Goal: Check status

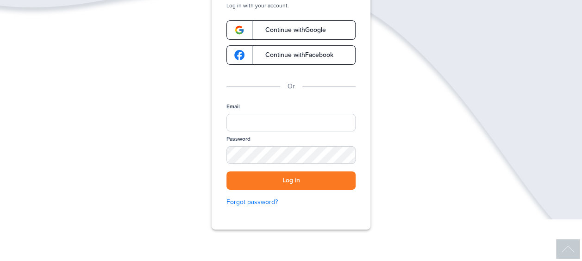
scroll to position [93, 0]
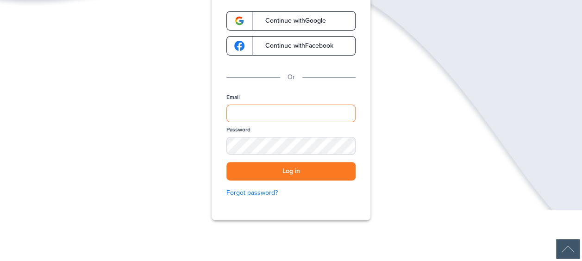
click at [233, 115] on input "Email" at bounding box center [290, 114] width 129 height 18
type input "**********"
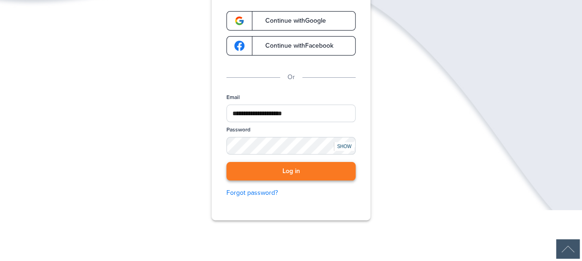
click at [268, 172] on button "Log in" at bounding box center [290, 171] width 129 height 19
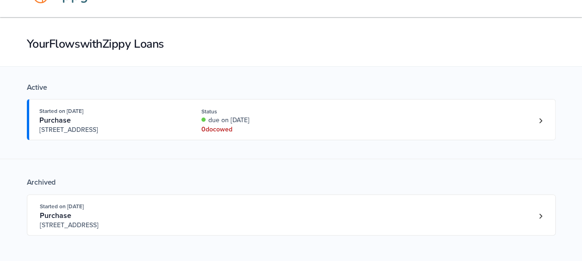
scroll to position [46, 0]
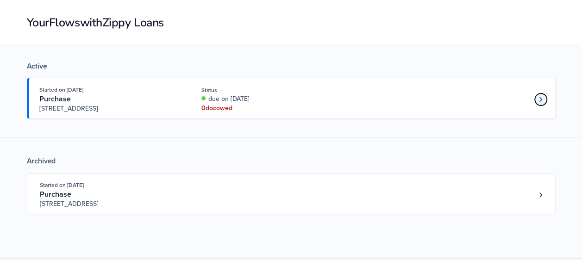
click at [538, 98] on link "Loan number 4231650" at bounding box center [541, 100] width 14 height 14
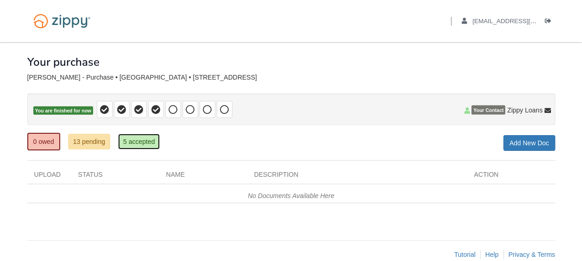
click at [142, 141] on link "5 accepted" at bounding box center [139, 142] width 42 height 16
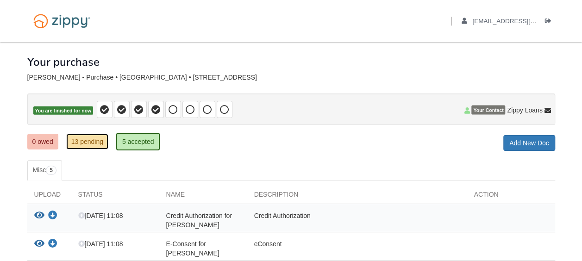
click at [72, 143] on link "13 pending" at bounding box center [87, 142] width 42 height 16
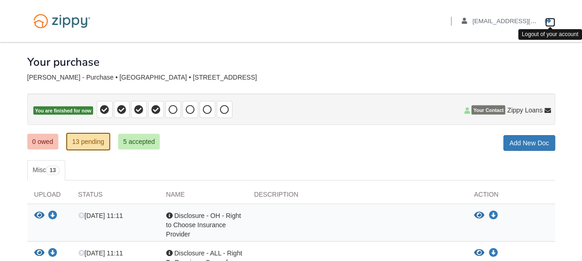
click at [547, 24] on icon "Log out" at bounding box center [548, 21] width 6 height 6
